Goal: Task Accomplishment & Management: Manage account settings

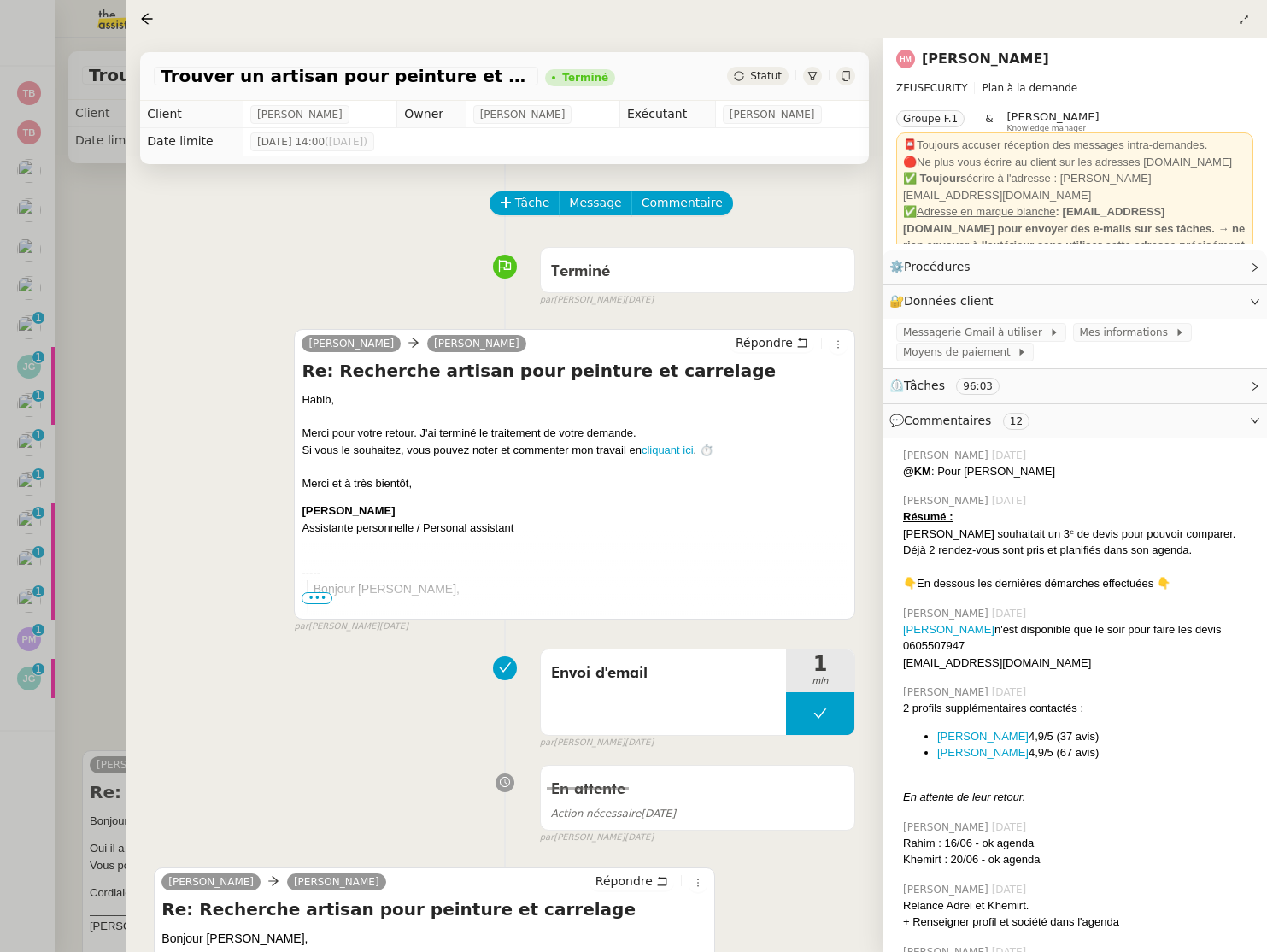
click at [56, 174] on div at bounding box center [634, 476] width 1267 height 952
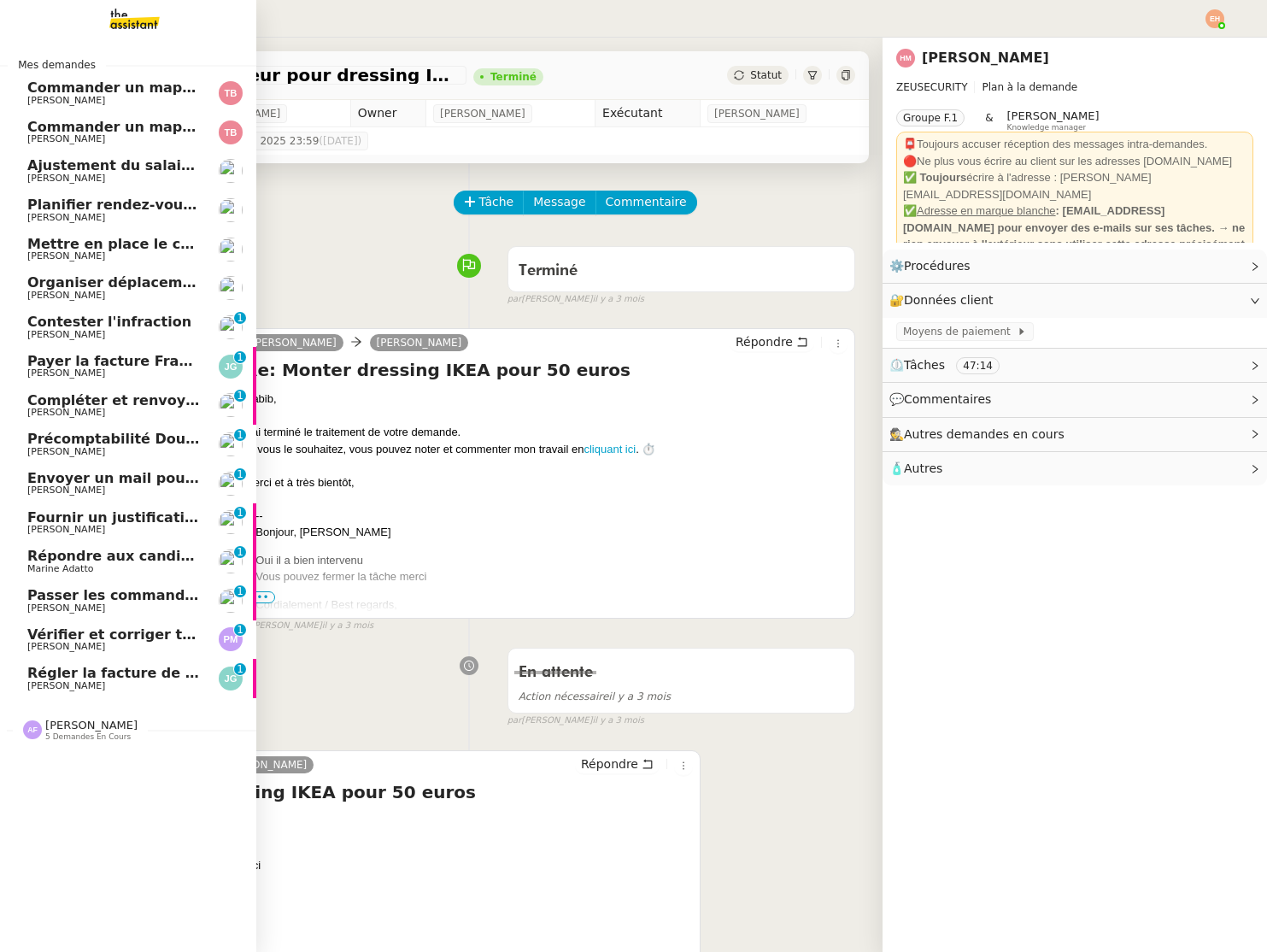
click at [130, 467] on link "Envoyer un mail pour fermer la page [PERSON_NAME] 0 1 2 3 4 5 6 7 8 9" at bounding box center [128, 483] width 257 height 39
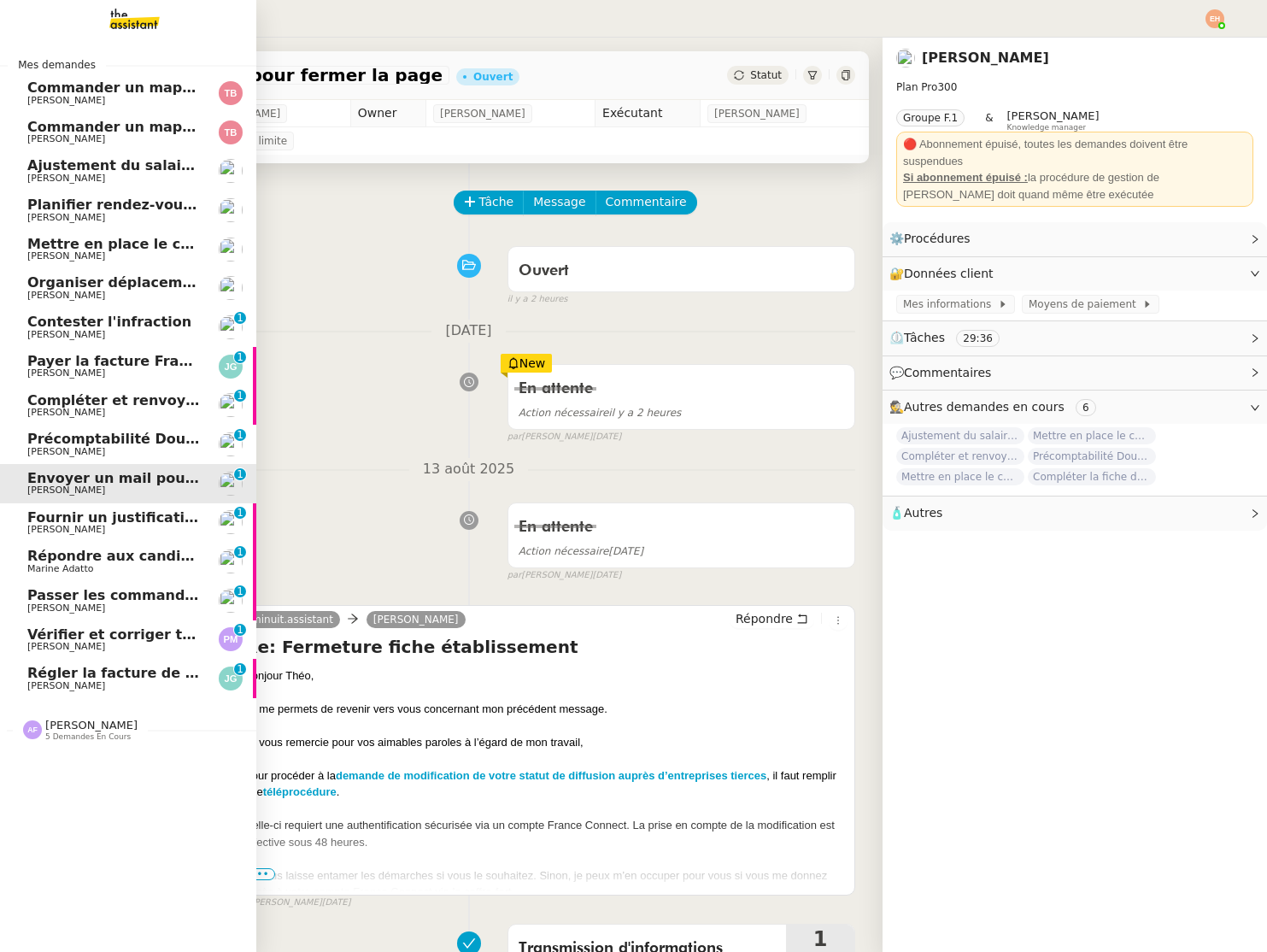
click at [134, 445] on span "Précomptabilité Dougs- [DATE]" at bounding box center [146, 439] width 238 height 17
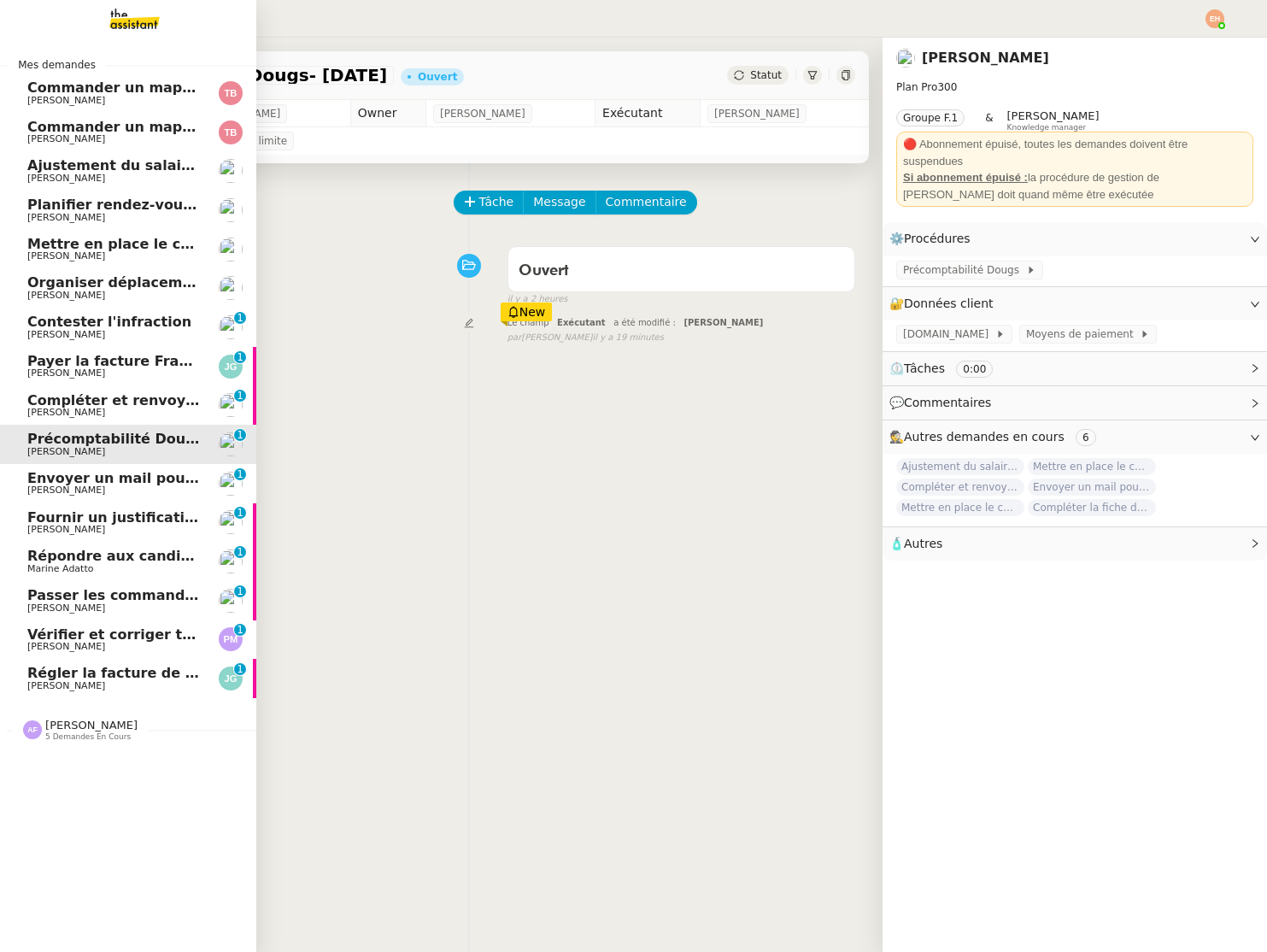
click at [140, 552] on span "Répondre aux candidats pour le poste de Chef de projet" at bounding box center [244, 556] width 433 height 17
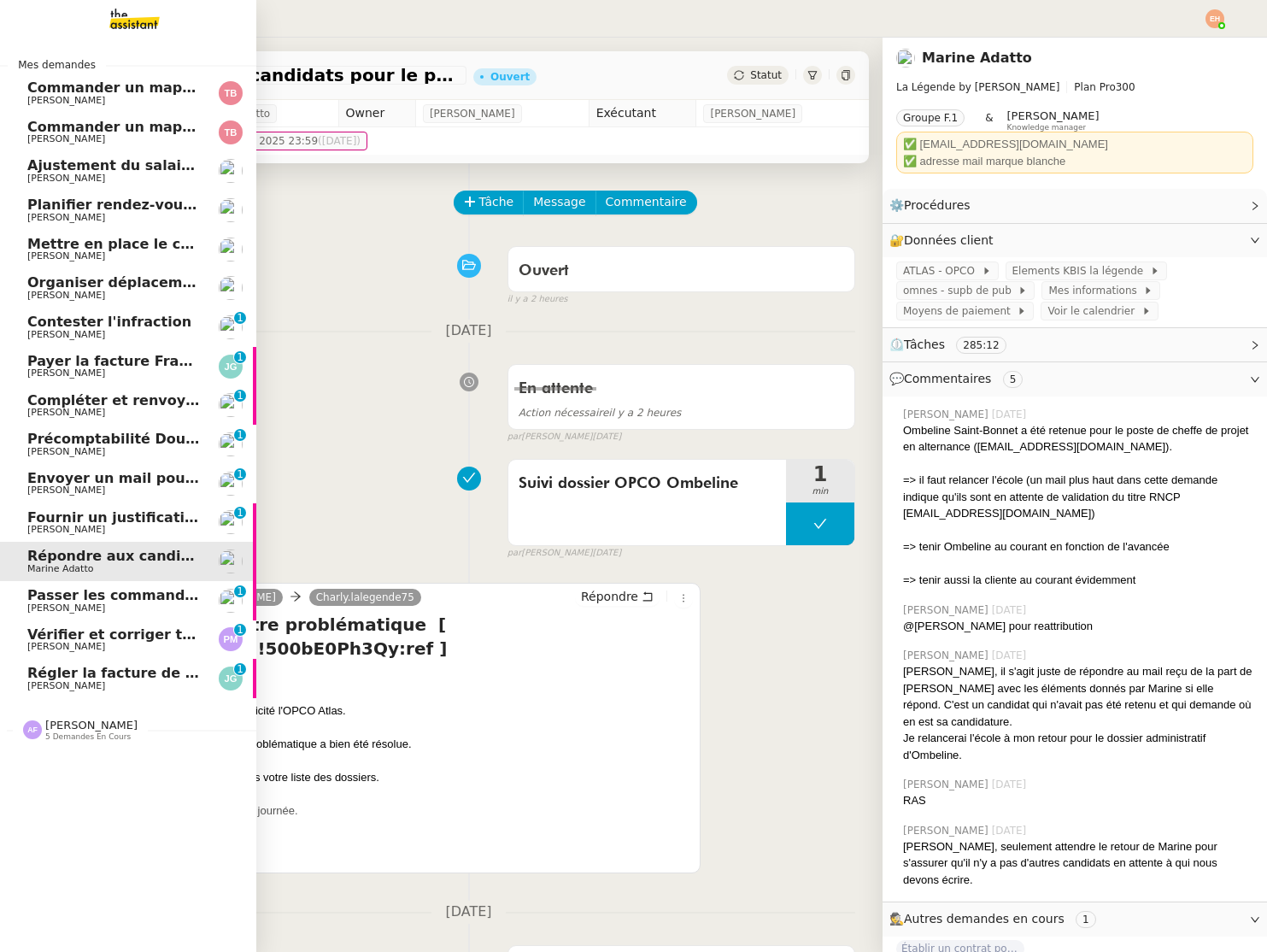
click at [57, 611] on span "[PERSON_NAME]" at bounding box center [67, 608] width 78 height 11
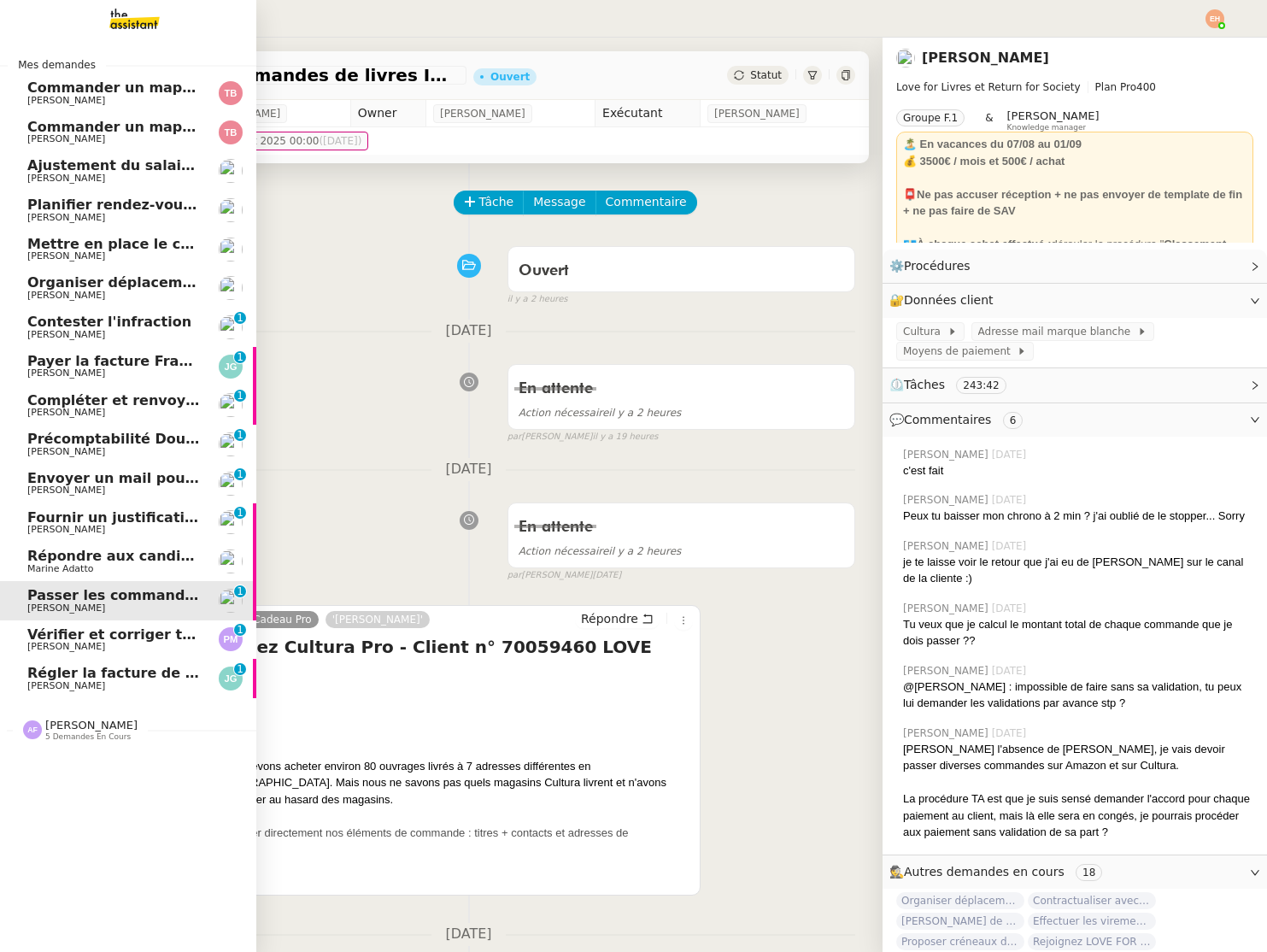
click at [43, 645] on span "[PERSON_NAME]" at bounding box center [67, 646] width 78 height 11
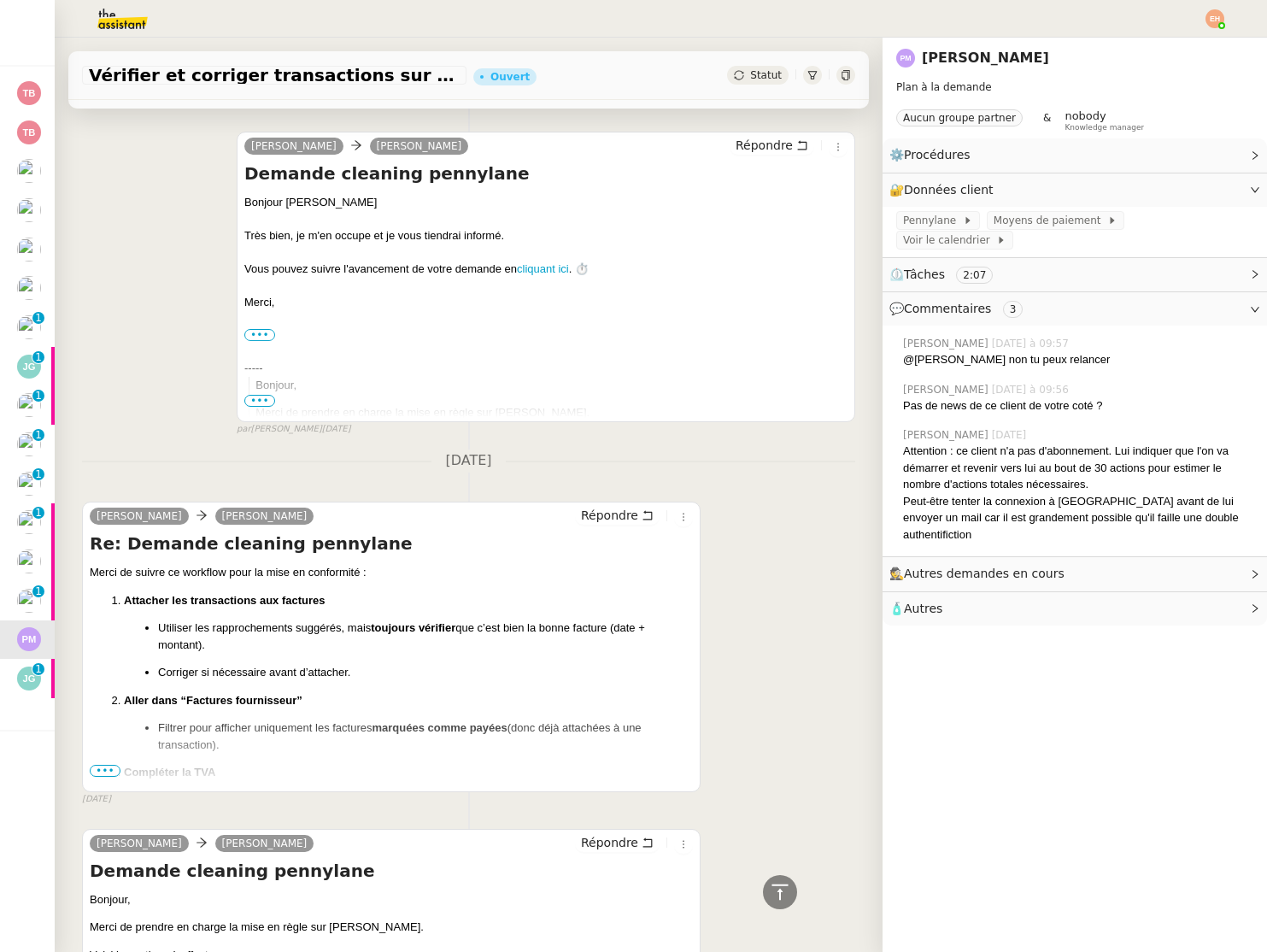
scroll to position [2433, 0]
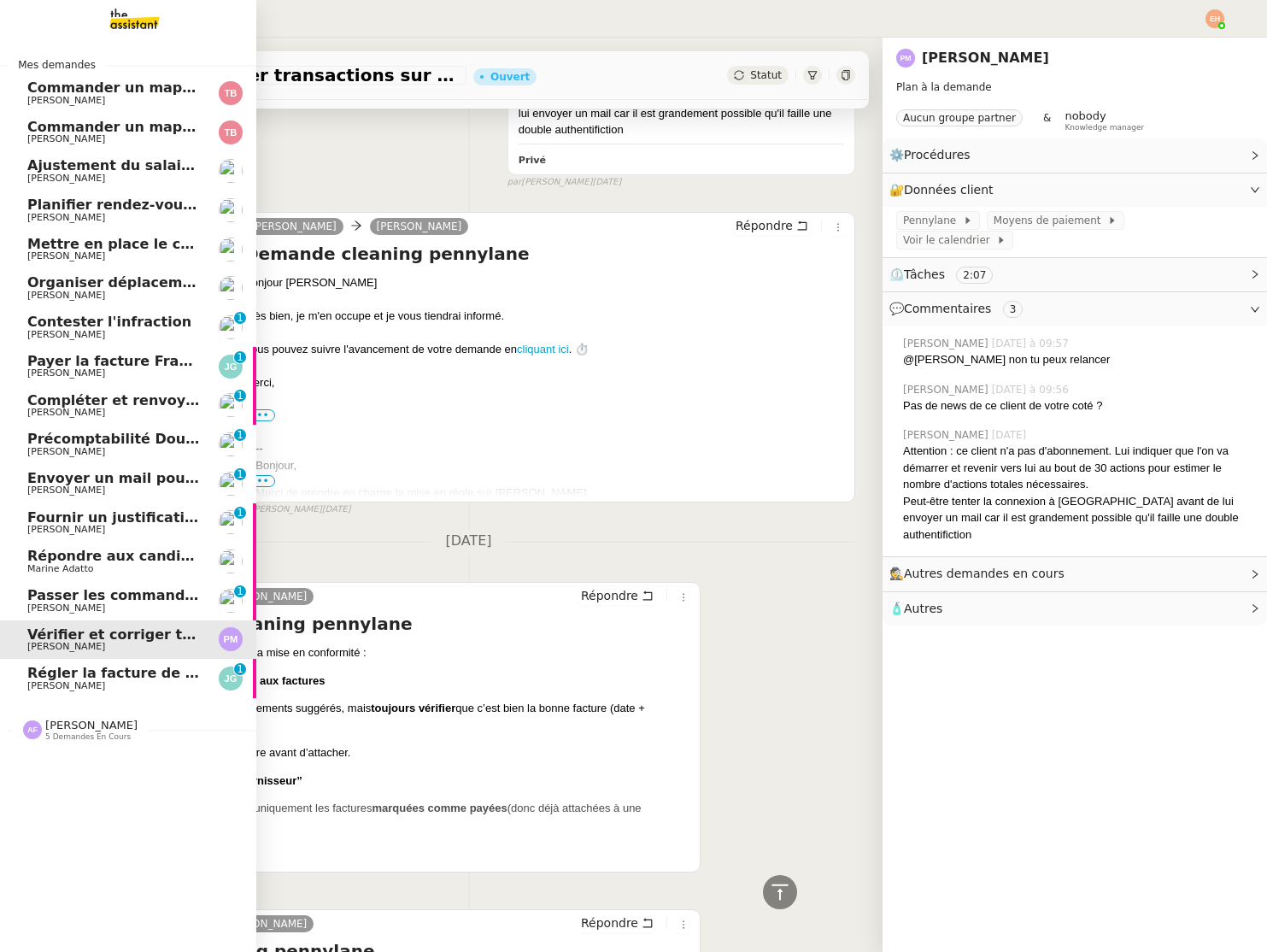
click at [46, 685] on span "[PERSON_NAME]" at bounding box center [67, 685] width 78 height 11
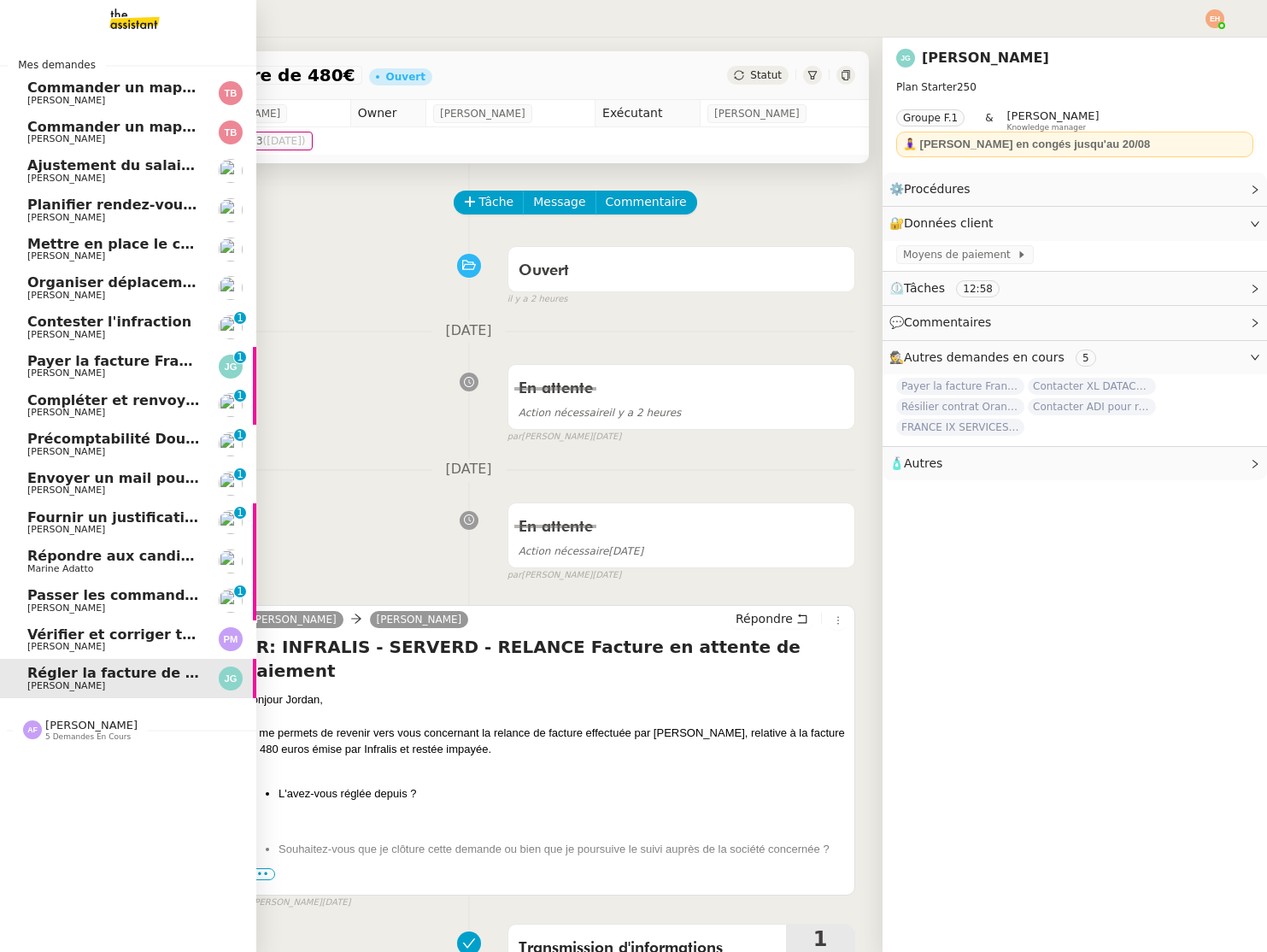
click at [75, 517] on span "Fournir un justificatif de travail" at bounding box center [148, 518] width 242 height 17
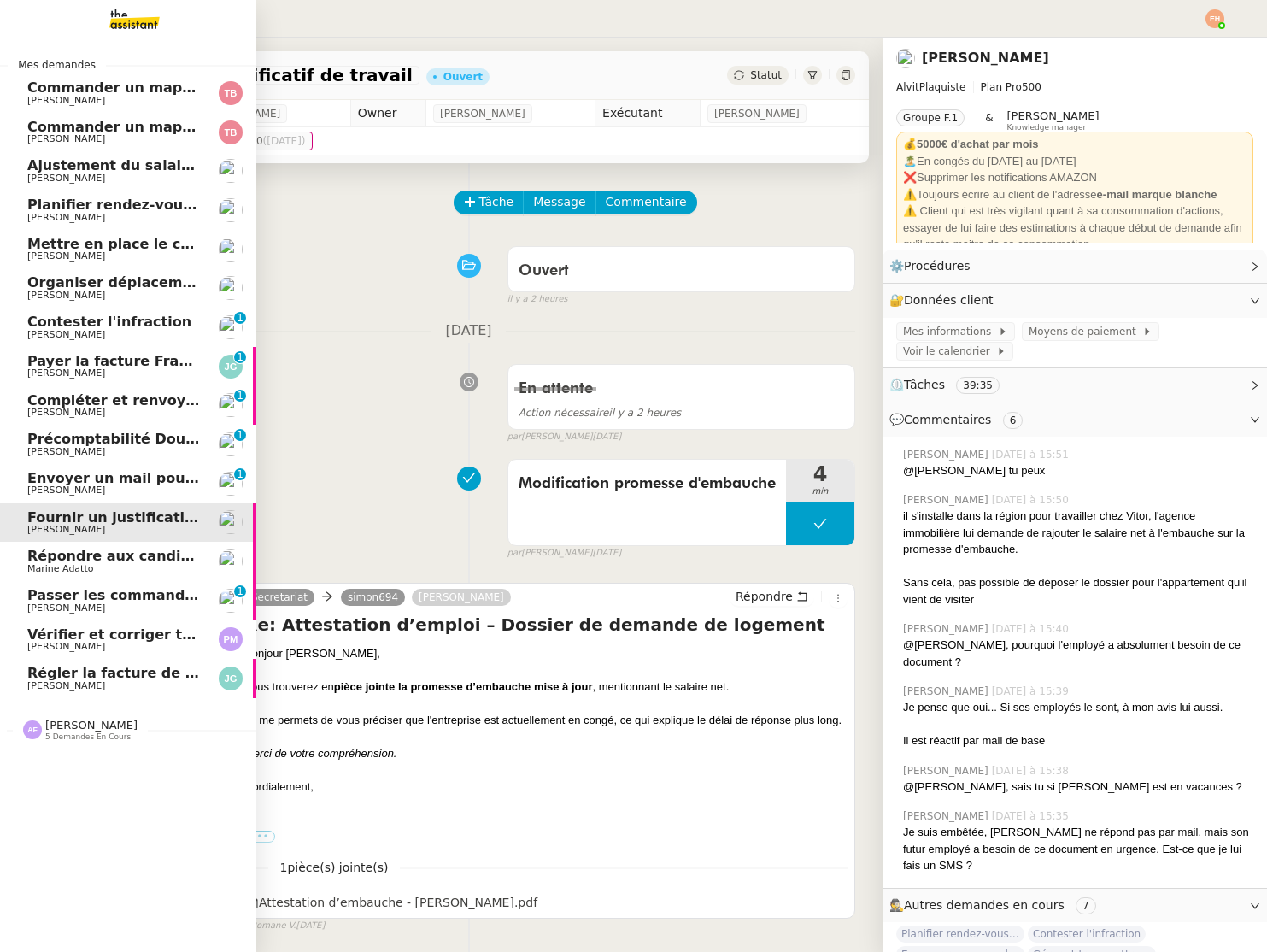
click at [98, 183] on link "Ajustement du salaire Payfit - [PERSON_NAME] [PERSON_NAME]" at bounding box center [128, 170] width 257 height 39
